Goal: Register for event/course

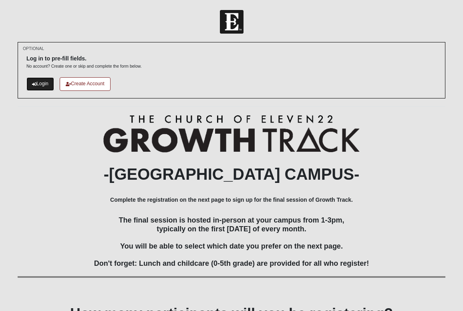
click at [41, 85] on link "Login" at bounding box center [40, 83] width 28 height 13
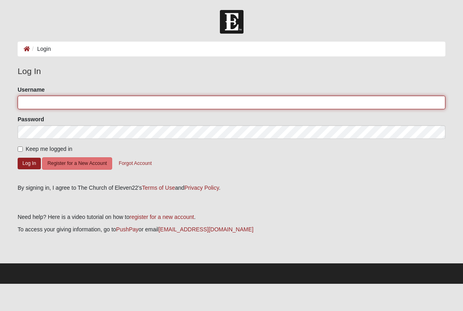
click at [60, 105] on input "Username" at bounding box center [232, 103] width 428 height 14
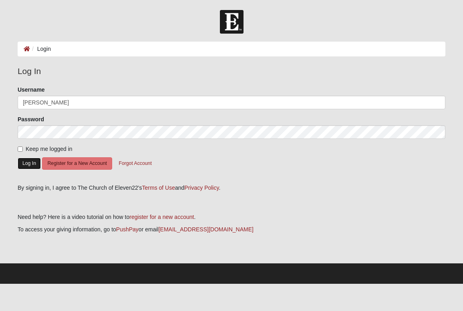
click at [24, 161] on button "Log In" at bounding box center [29, 164] width 23 height 12
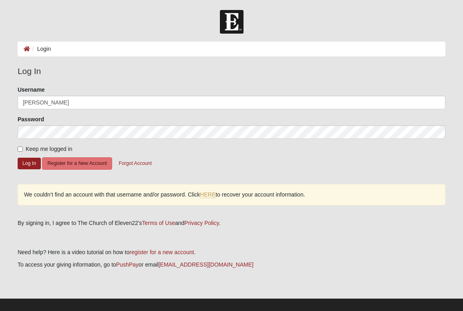
click at [93, 48] on ol "Login" at bounding box center [232, 49] width 428 height 15
click at [22, 166] on button "Log In" at bounding box center [29, 164] width 23 height 12
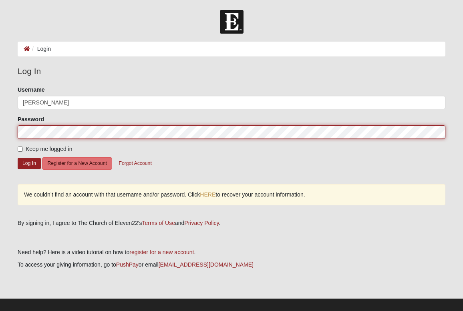
click at [2, 130] on form "Log In Login Login Error Log In Please correct the following: Username Christin…" at bounding box center [231, 164] width 463 height 309
click at [18, 158] on button "Log In" at bounding box center [29, 164] width 23 height 12
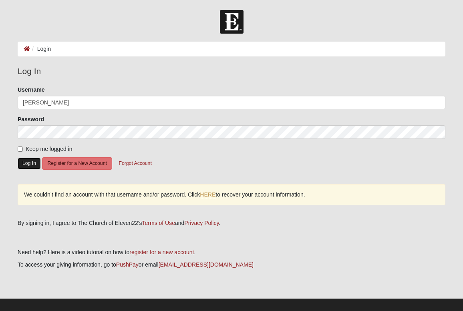
click at [24, 164] on button "Log In" at bounding box center [29, 164] width 23 height 12
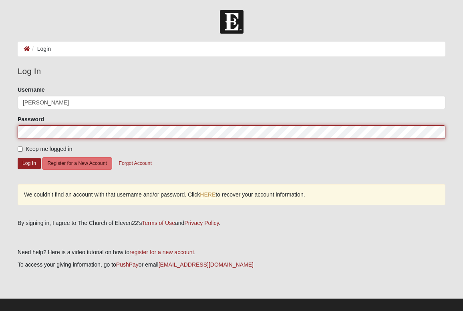
click at [3, 129] on form "Log In Login Login Error Log In Please correct the following: Username Christin…" at bounding box center [231, 164] width 463 height 309
click at [18, 158] on button "Log In" at bounding box center [29, 164] width 23 height 12
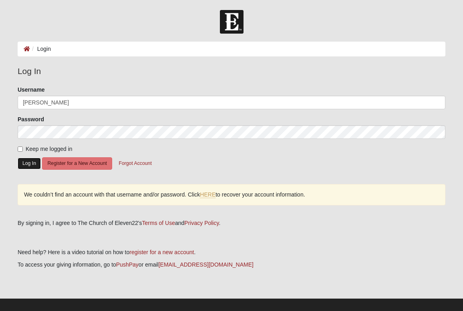
click at [34, 166] on button "Log In" at bounding box center [29, 164] width 23 height 12
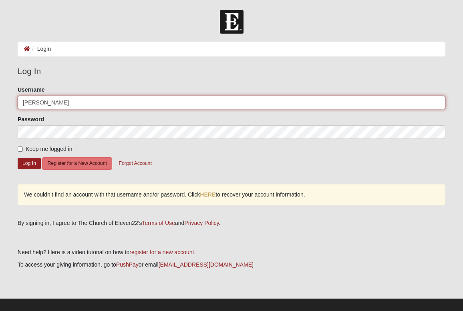
drag, startPoint x: 53, startPoint y: 103, endPoint x: 2, endPoint y: 101, distance: 50.9
click at [2, 101] on form "Log In Login Login Error Log In Please correct the following: Username Christin…" at bounding box center [231, 164] width 463 height 309
type input "[EMAIL_ADDRESS][DOMAIN_NAME]"
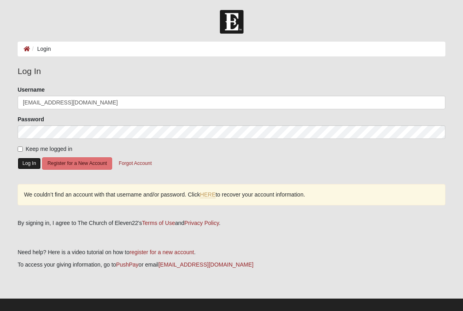
click at [31, 162] on button "Log In" at bounding box center [29, 164] width 23 height 12
click at [214, 195] on link "HERE" at bounding box center [208, 195] width 16 height 7
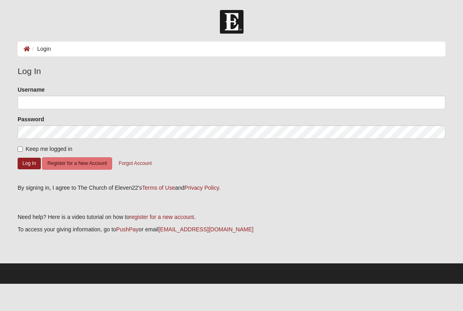
click at [90, 92] on div "Username" at bounding box center [232, 98] width 428 height 24
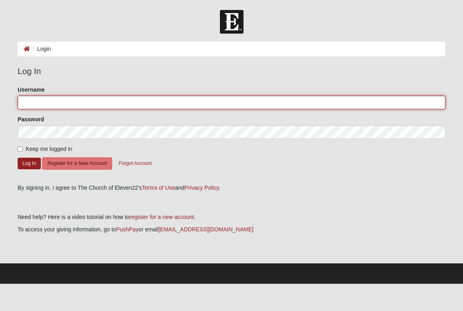
click at [66, 98] on input "Username" at bounding box center [232, 103] width 428 height 14
type input "Christina"
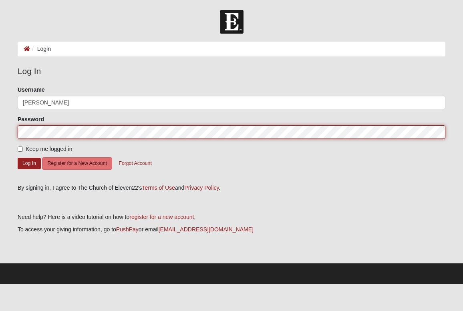
click at [18, 158] on button "Log In" at bounding box center [29, 164] width 23 height 12
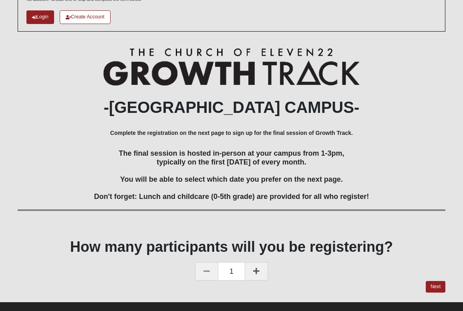
scroll to position [79, 0]
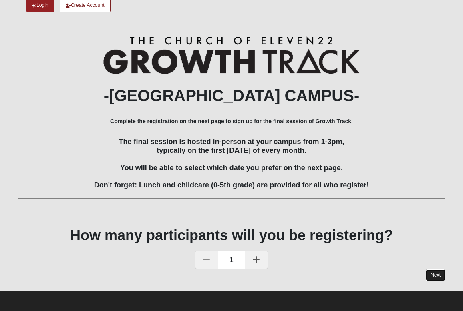
click at [434, 276] on link "Next" at bounding box center [436, 276] width 20 height 12
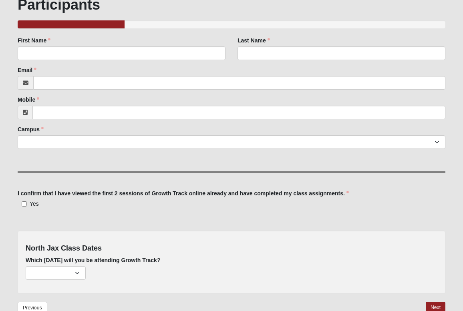
scroll to position [167, 0]
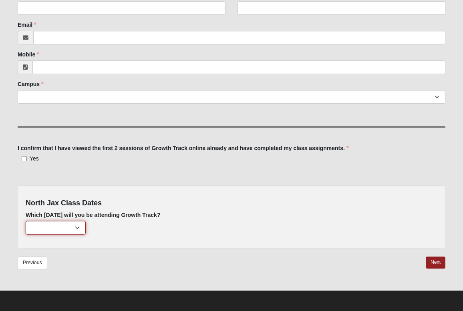
click at [79, 228] on select "October 5th (52 remaining) November 2nd (59 remaining) December 7th (60 remaini…" at bounding box center [56, 228] width 60 height 14
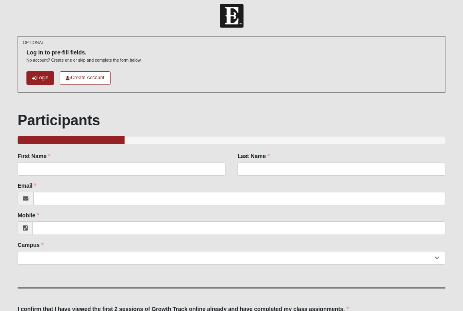
scroll to position [0, 0]
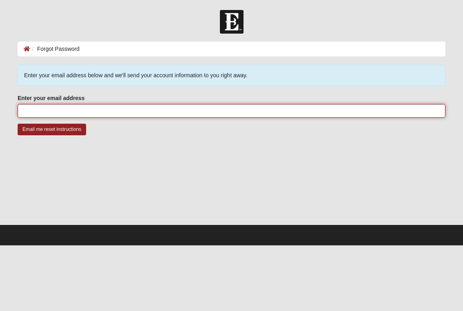
click at [54, 111] on input "Enter your email address" at bounding box center [232, 111] width 428 height 14
type input "[EMAIL_ADDRESS][DOMAIN_NAME]"
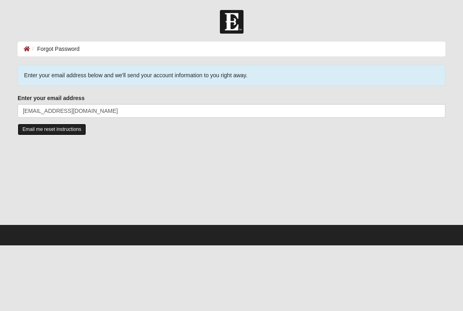
click at [41, 132] on input "Email me reset instructions" at bounding box center [52, 130] width 69 height 12
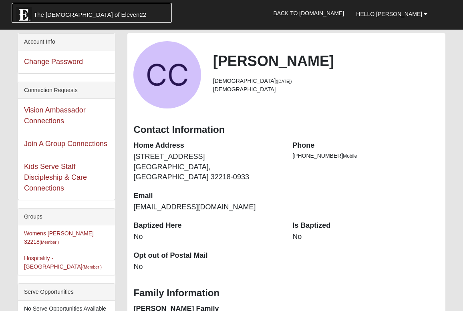
click at [35, 15] on span "The [DEMOGRAPHIC_DATA] of Eleven22" at bounding box center [90, 15] width 113 height 8
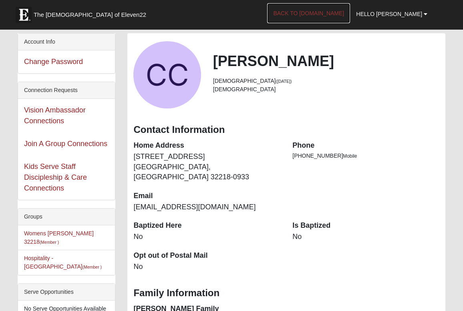
click at [329, 12] on link "Back to [DOMAIN_NAME]" at bounding box center [308, 13] width 83 height 20
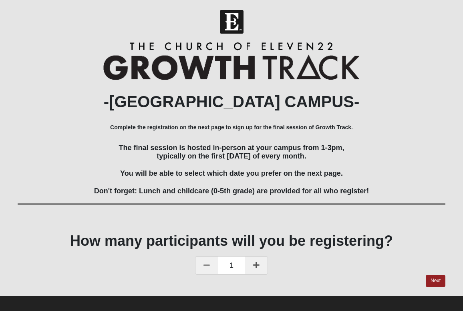
scroll to position [6, 0]
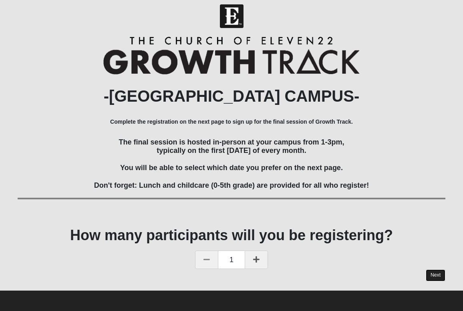
click at [434, 275] on link "Next" at bounding box center [436, 276] width 20 height 12
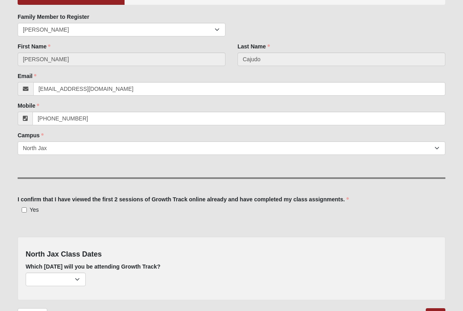
scroll to position [85, 0]
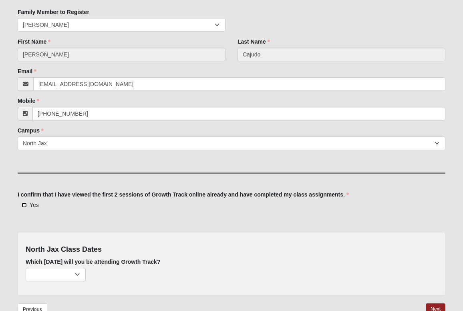
click at [23, 205] on input "Yes" at bounding box center [24, 205] width 5 height 5
checkbox input "true"
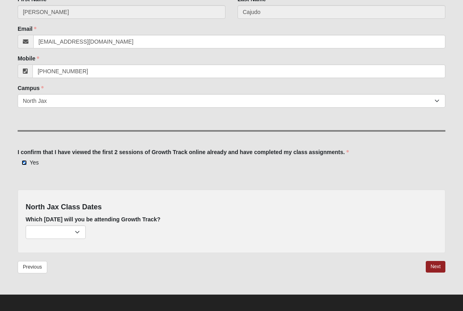
scroll to position [132, 0]
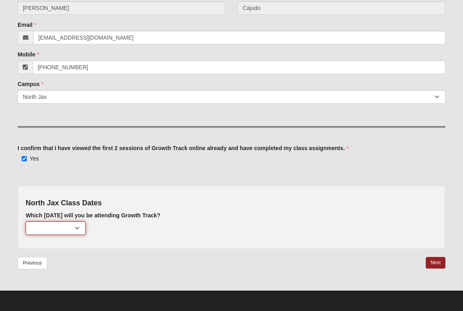
click at [82, 226] on select "October 5th (52 remaining) November 2nd (59 remaining) December 7th (60 remaini…" at bounding box center [56, 229] width 60 height 14
select select "799"
click at [26, 222] on select "October 5th (52 remaining) November 2nd (59 remaining) December 7th (60 remaini…" at bounding box center [56, 229] width 60 height 14
click at [434, 260] on link "Next" at bounding box center [436, 263] width 20 height 12
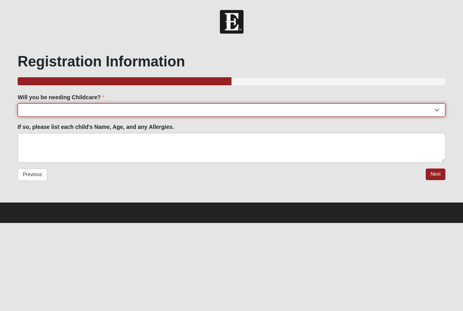
click at [120, 107] on select "Yes No" at bounding box center [232, 110] width 428 height 14
select select "No"
click at [18, 103] on select "Yes No" at bounding box center [232, 110] width 428 height 14
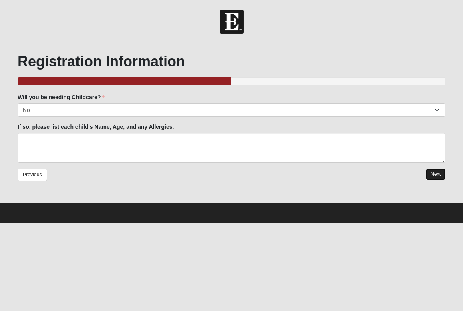
click at [430, 176] on link "Next" at bounding box center [436, 175] width 20 height 12
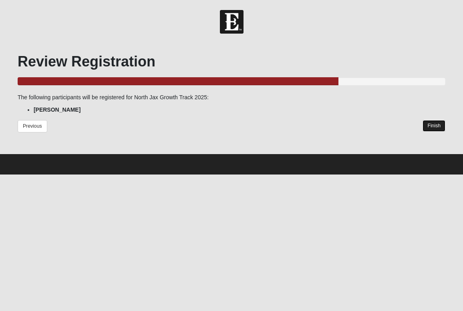
click at [432, 125] on link "Finish" at bounding box center [434, 126] width 23 height 12
